Goal: Task Accomplishment & Management: Use online tool/utility

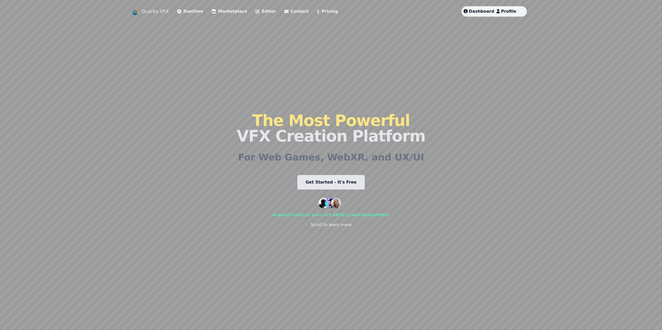
click at [485, 9] on span "Dashboard" at bounding box center [481, 11] width 25 height 5
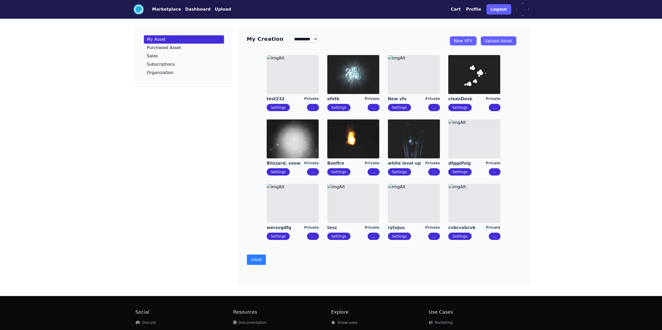
click at [250, 262] on button "more" at bounding box center [256, 260] width 19 height 10
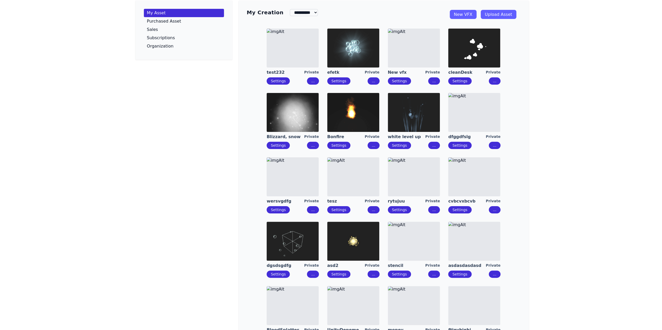
scroll to position [52, 0]
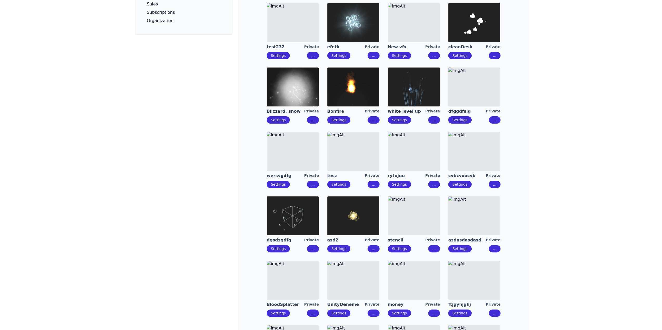
click at [591, 117] on div "**********" at bounding box center [331, 231] width 662 height 567
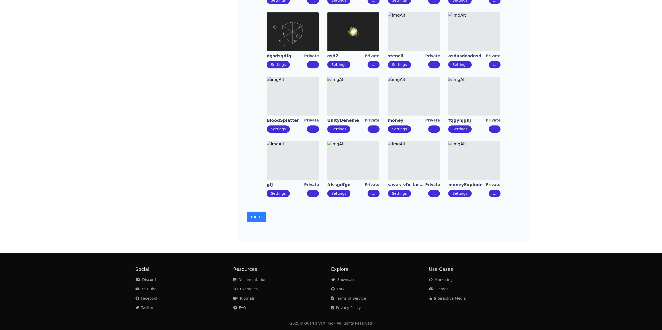
click at [400, 161] on img at bounding box center [414, 160] width 52 height 39
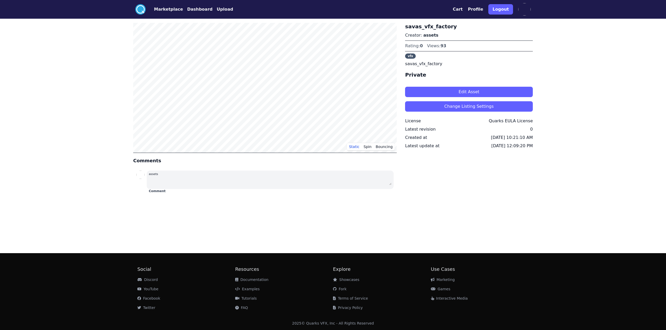
click at [451, 93] on button "Edit Asset" at bounding box center [469, 92] width 128 height 10
